Goal: Find specific page/section: Find specific page/section

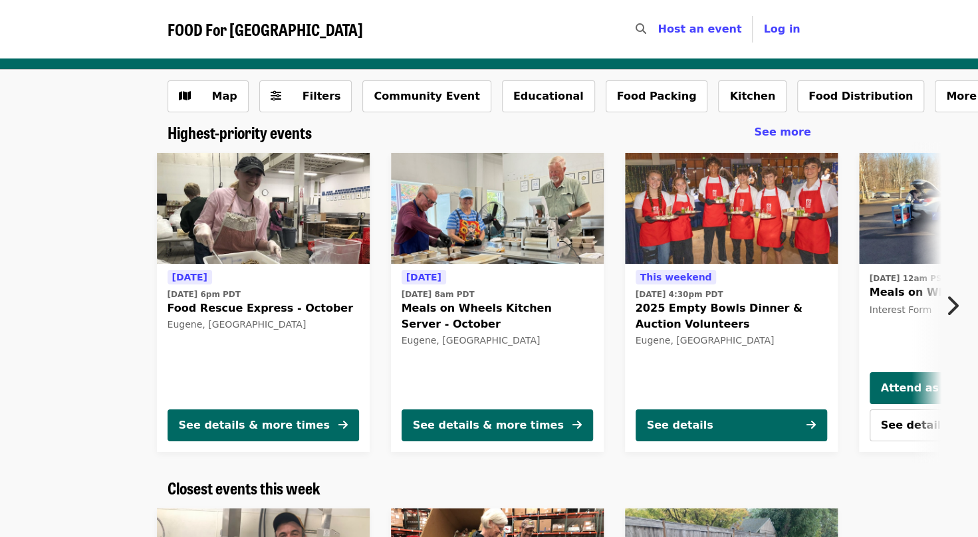
click at [784, 130] on span "See more" at bounding box center [782, 132] width 57 height 13
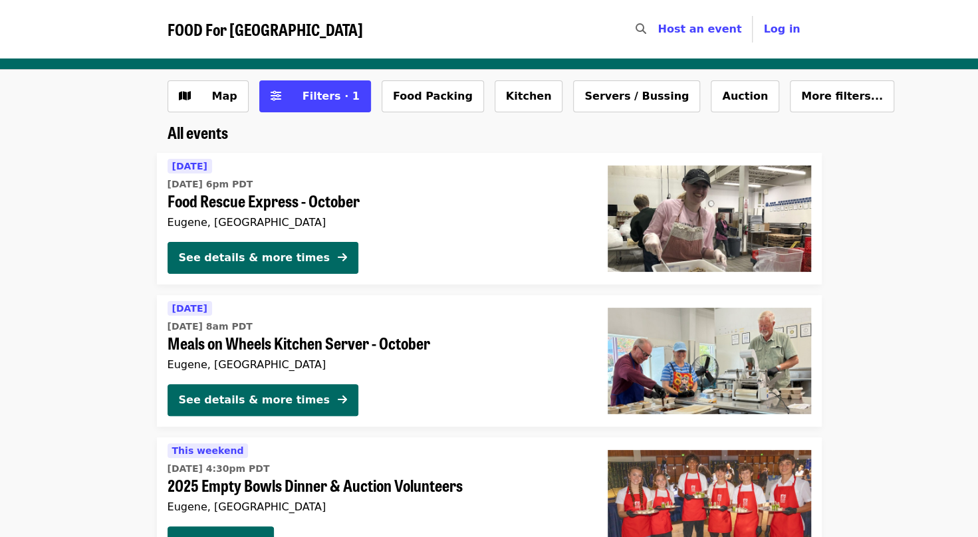
click at [301, 86] on button "Filters · 1" at bounding box center [315, 96] width 112 height 32
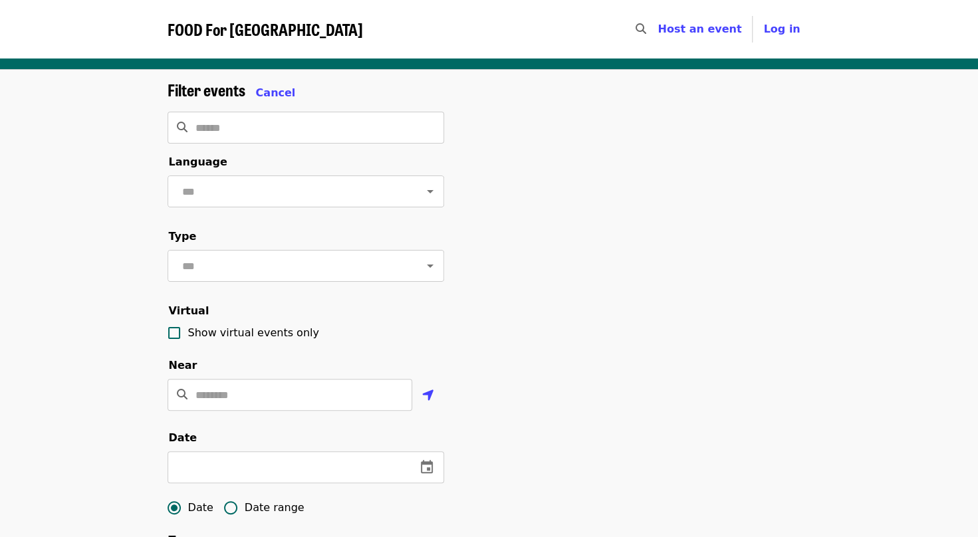
click at [322, 129] on input "Search" at bounding box center [320, 128] width 249 height 32
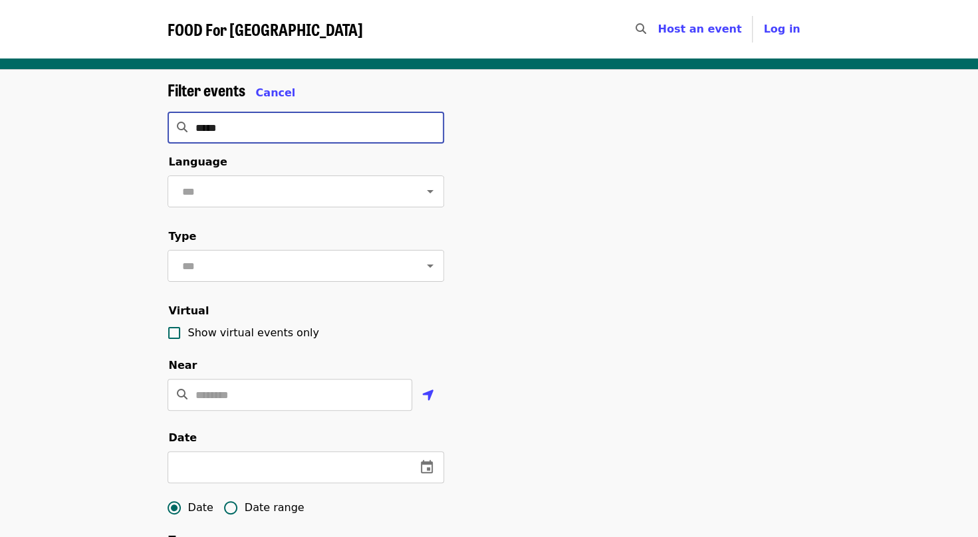
type input "******"
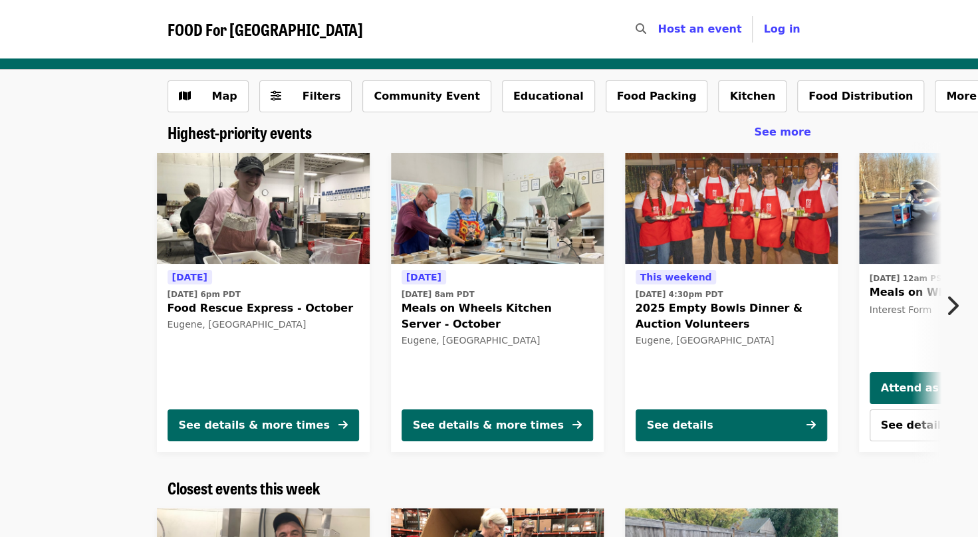
click at [416, 91] on button "Community Event" at bounding box center [426, 96] width 128 height 32
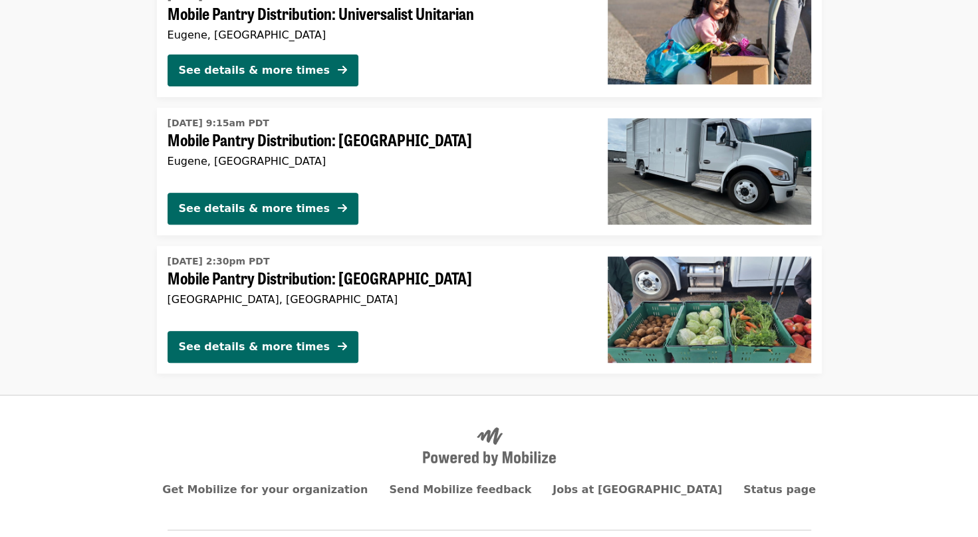
scroll to position [200, 0]
